Goal: Use online tool/utility: Utilize a website feature to perform a specific function

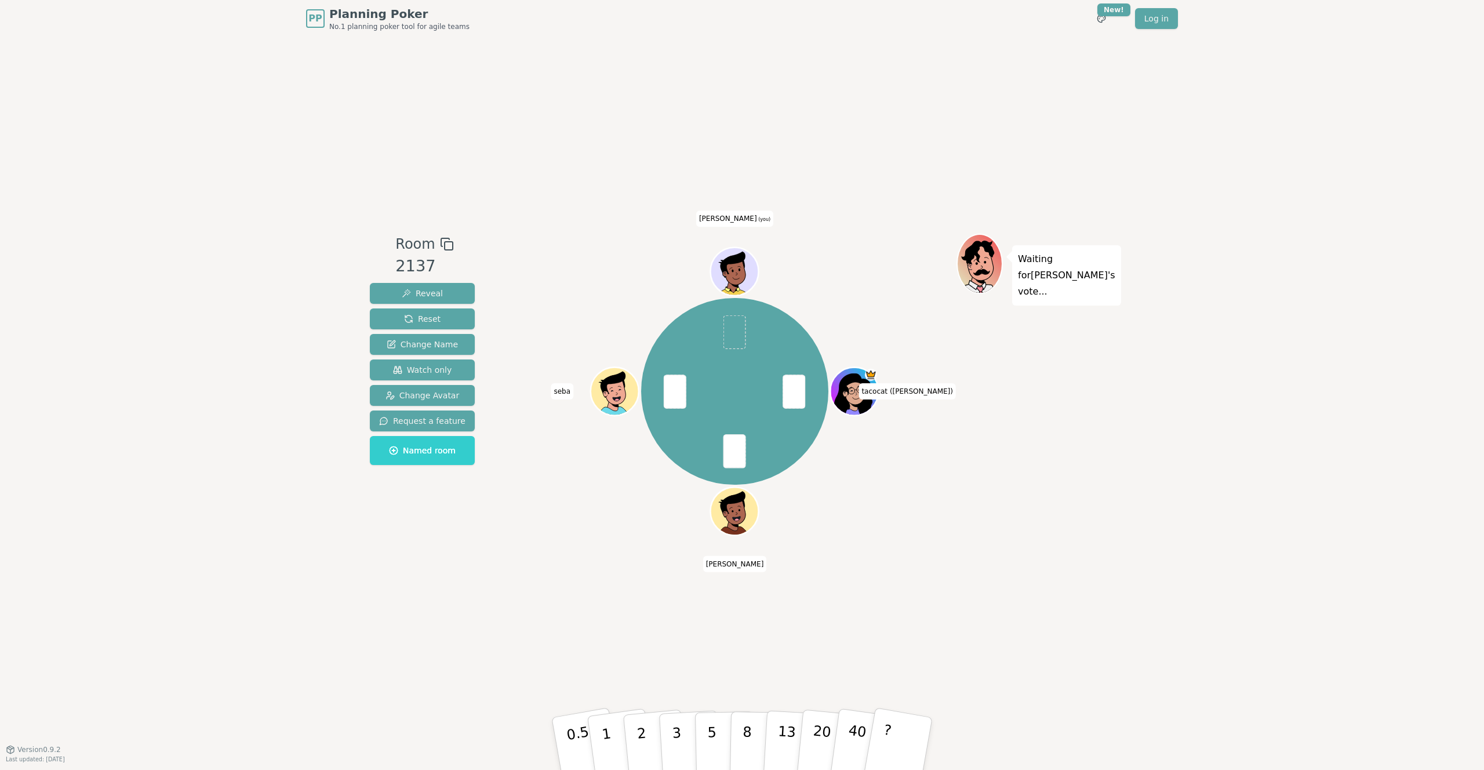
click at [740, 342] on span at bounding box center [735, 332] width 23 height 34
click at [730, 322] on span at bounding box center [735, 332] width 23 height 34
click at [638, 737] on p "2" at bounding box center [642, 745] width 15 height 63
click at [674, 740] on p "3" at bounding box center [677, 744] width 13 height 63
click at [714, 732] on p "5" at bounding box center [712, 744] width 10 height 63
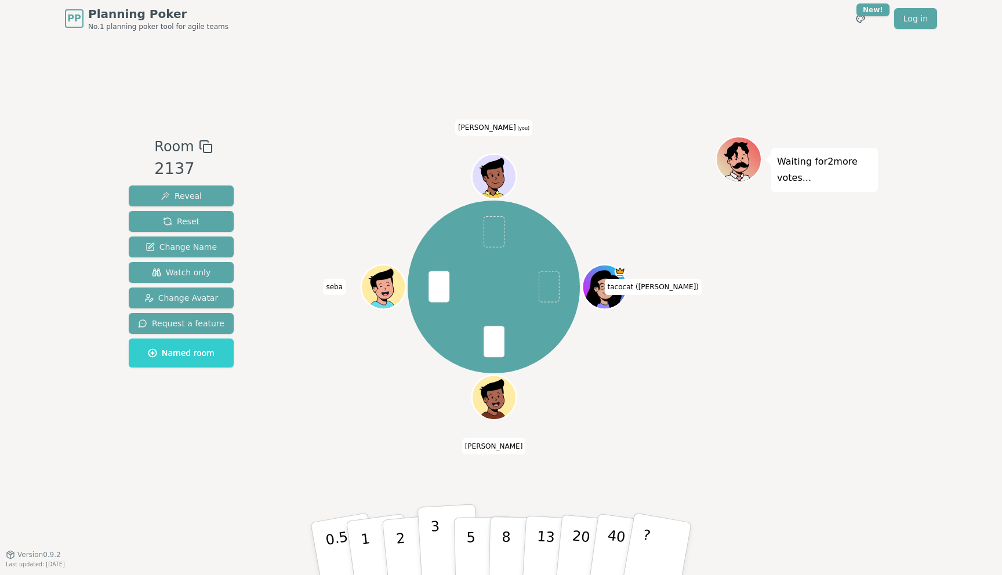
click at [431, 539] on p "3" at bounding box center [436, 549] width 13 height 63
